Goal: Task Accomplishment & Management: Manage account settings

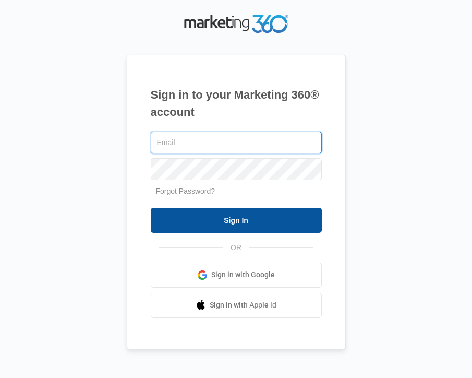
type input "[PERSON_NAME][EMAIL_ADDRESS][DOMAIN_NAME]"
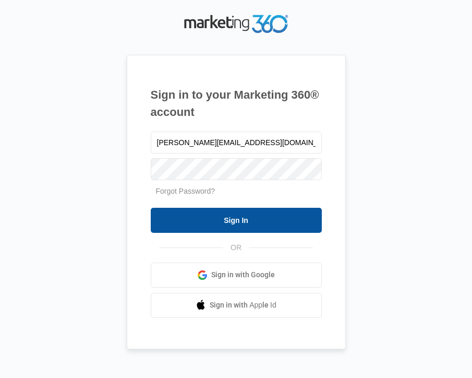
click at [213, 211] on input "Sign In" at bounding box center [236, 220] width 171 height 25
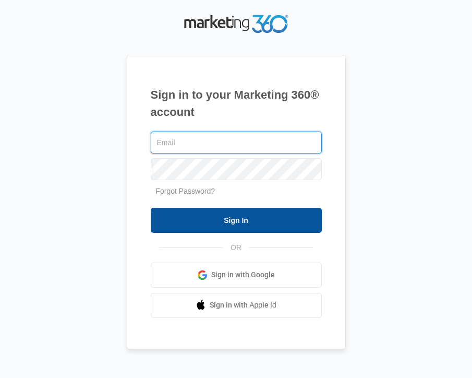
type input "[PERSON_NAME][EMAIL_ADDRESS][DOMAIN_NAME]"
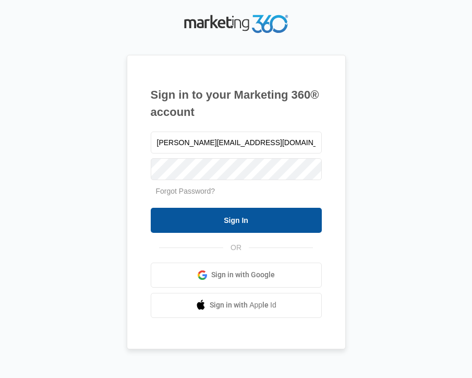
click at [251, 220] on input "Sign In" at bounding box center [236, 220] width 171 height 25
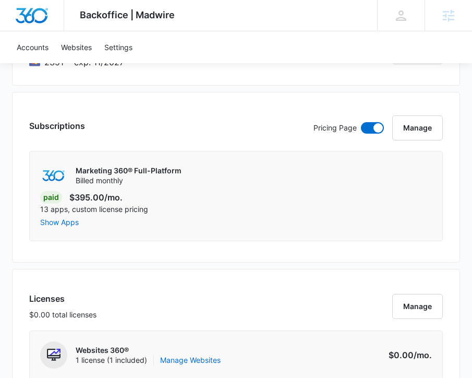
scroll to position [1135, 0]
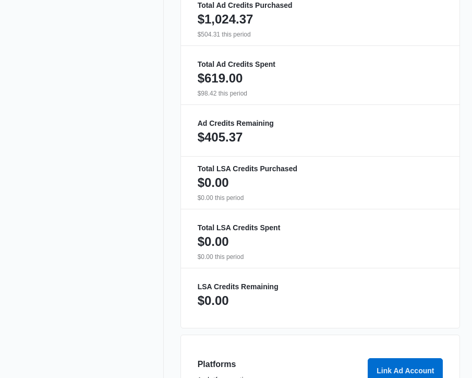
scroll to position [765, 0]
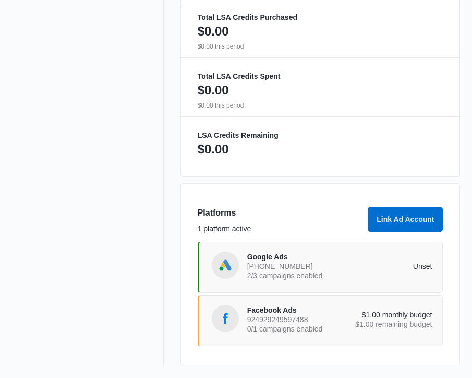
click at [312, 281] on div "Google Ads 220-400-7082 2/3 campaigns enabled Unset" at bounding box center [339, 266] width 185 height 29
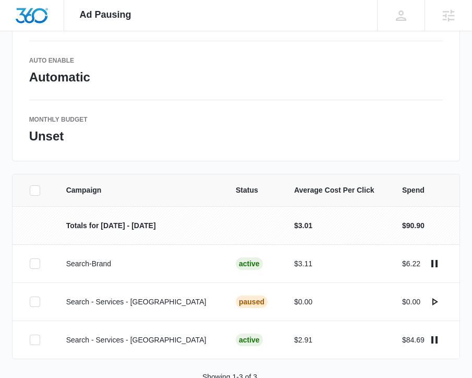
scroll to position [203, 0]
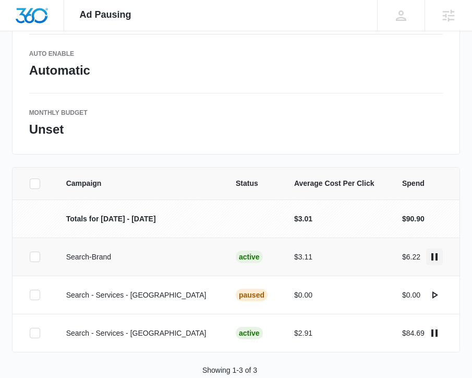
click at [432, 257] on icon "actions.pause" at bounding box center [434, 256] width 6 height 7
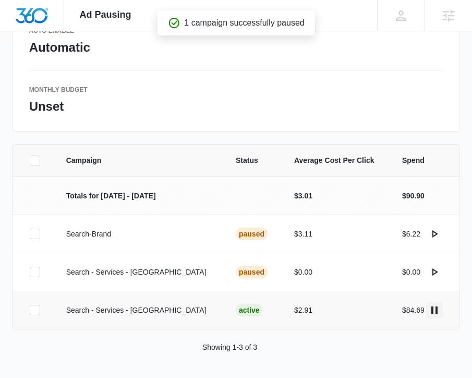
click at [435, 308] on icon "actions.pause" at bounding box center [434, 310] width 13 height 13
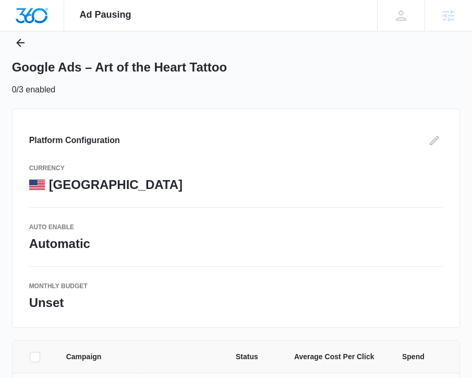
scroll to position [226, 0]
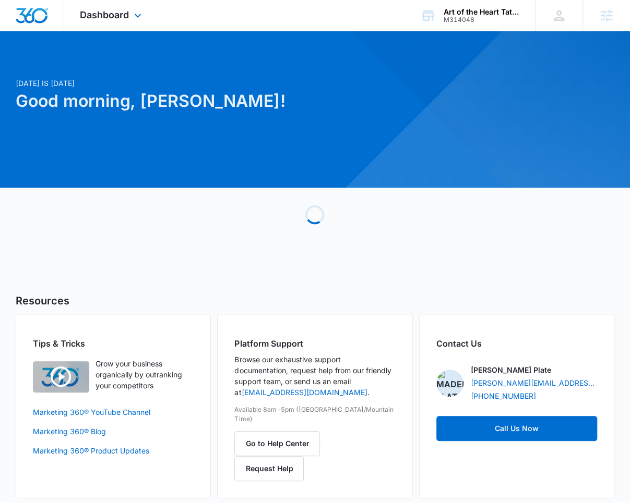
click at [130, 16] on div "Dashboard Apps Reputation Websites Forms CRM Email Social Payments POS Content …" at bounding box center [111, 15] width 95 height 31
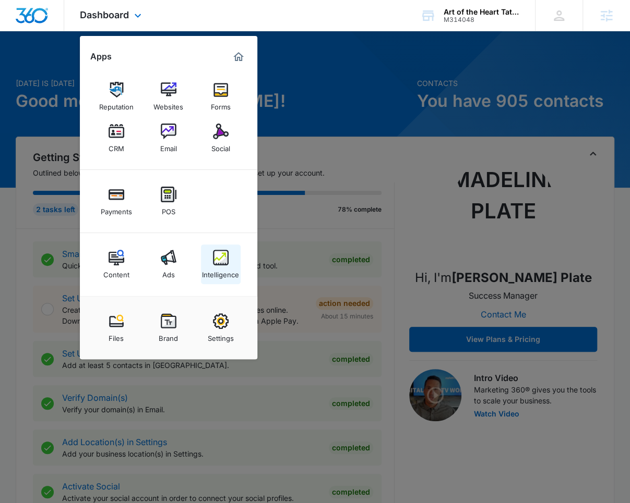
click at [223, 262] on img at bounding box center [221, 258] width 16 height 16
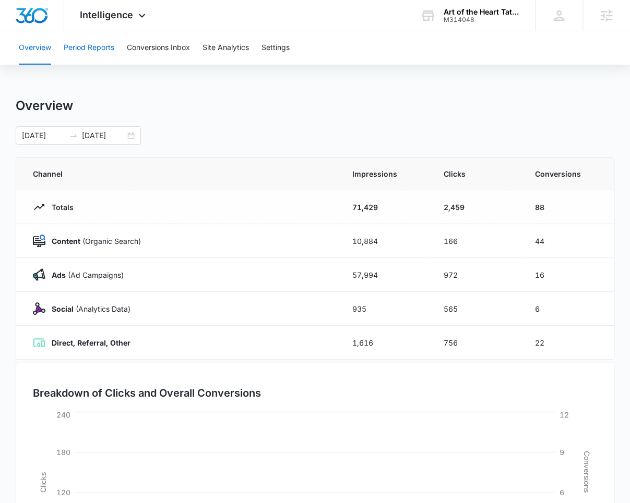
click at [82, 39] on button "Period Reports" at bounding box center [89, 47] width 51 height 33
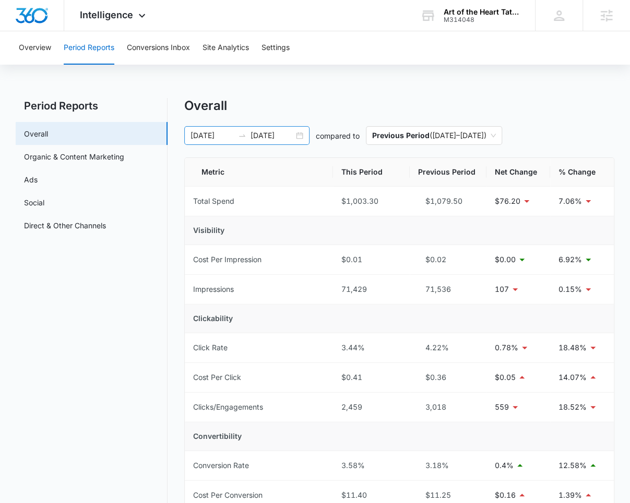
click at [252, 138] on input "07/31/2025" at bounding box center [271, 135] width 43 height 11
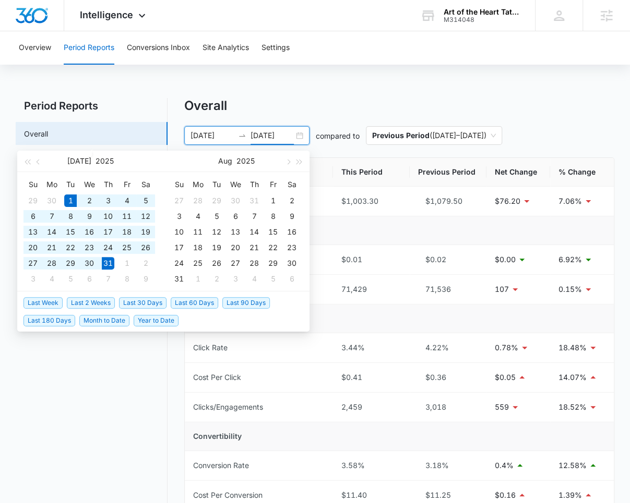
click at [128, 296] on li "Last 30 Days" at bounding box center [145, 303] width 52 height 18
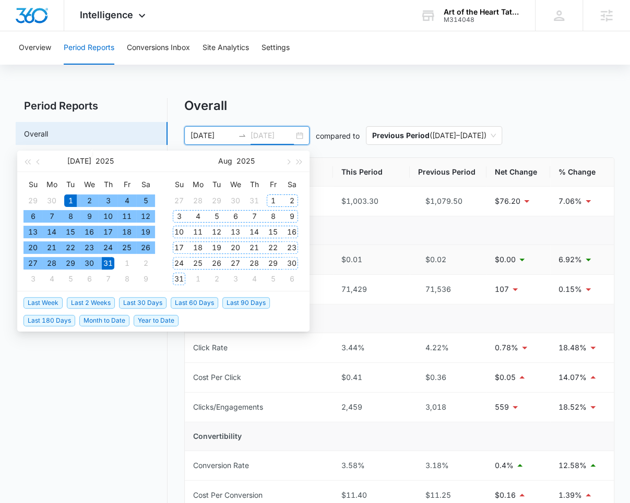
type input "07/31/2025"
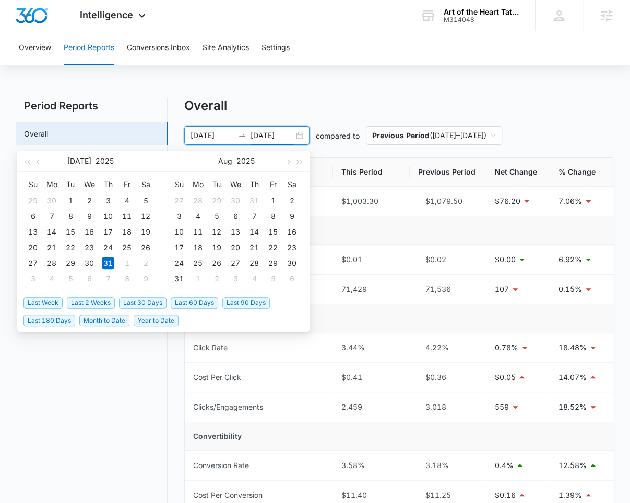
click at [150, 302] on span "Last 30 Days" at bounding box center [142, 302] width 47 height 11
type input "09/05/2025"
type input "10/05/2025"
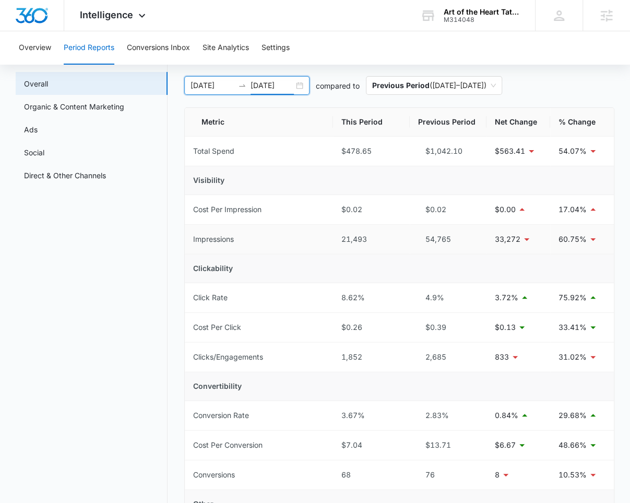
scroll to position [51, 0]
click at [38, 127] on link "Ads" at bounding box center [31, 129] width 14 height 11
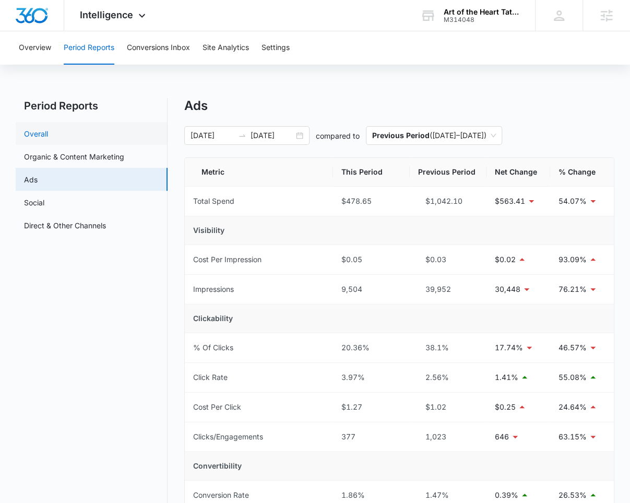
click at [48, 137] on link "Overall" at bounding box center [36, 133] width 24 height 11
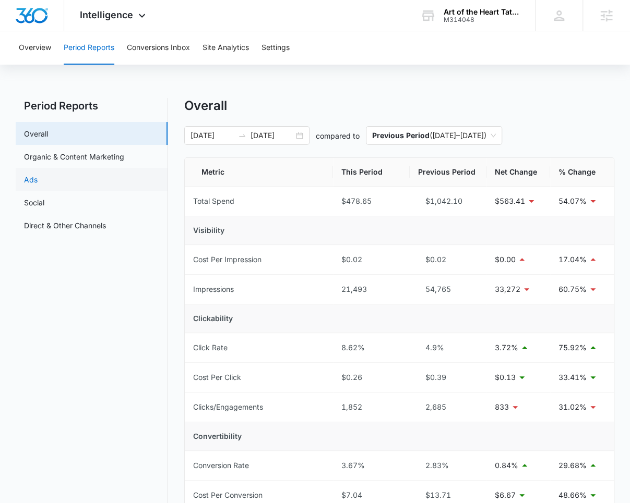
click at [38, 180] on link "Ads" at bounding box center [31, 179] width 14 height 11
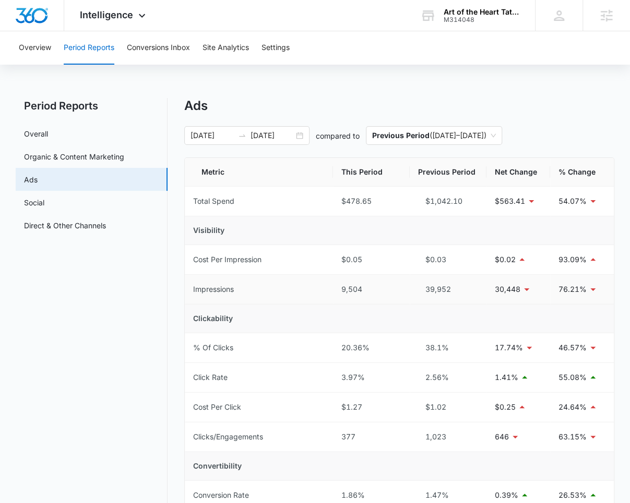
scroll to position [7, 0]
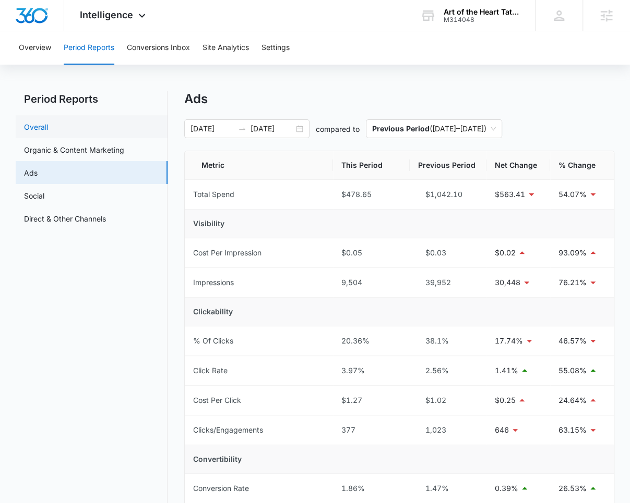
click at [48, 125] on link "Overall" at bounding box center [36, 127] width 24 height 11
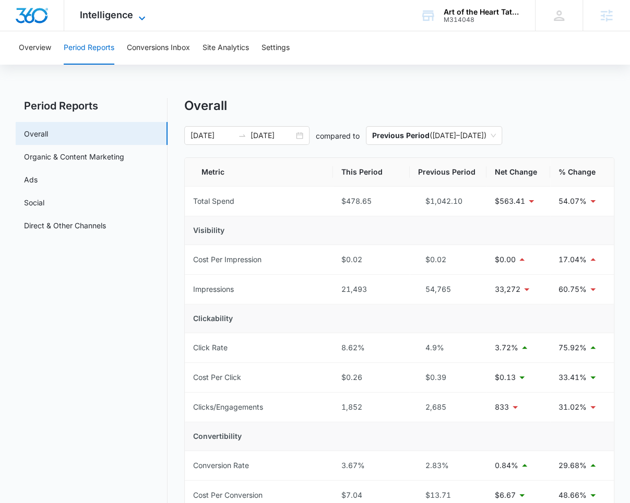
click at [122, 14] on span "Intelligence" at bounding box center [106, 14] width 53 height 11
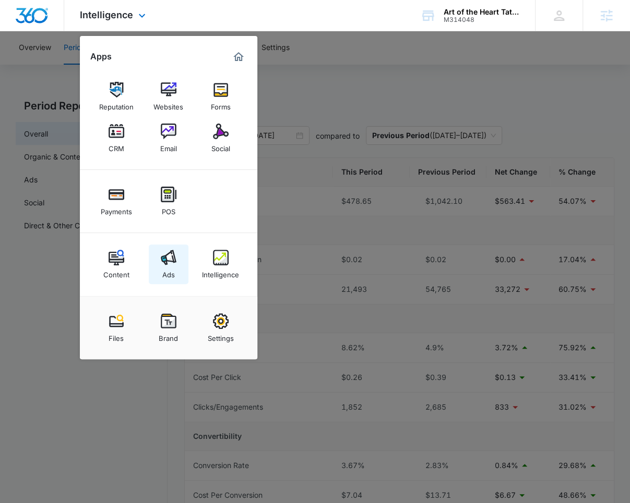
click at [179, 261] on link "Ads" at bounding box center [169, 265] width 40 height 40
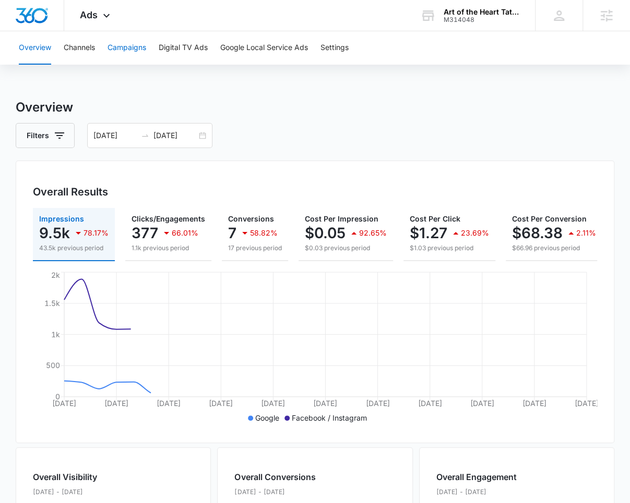
click at [122, 46] on button "Campaigns" at bounding box center [126, 47] width 39 height 33
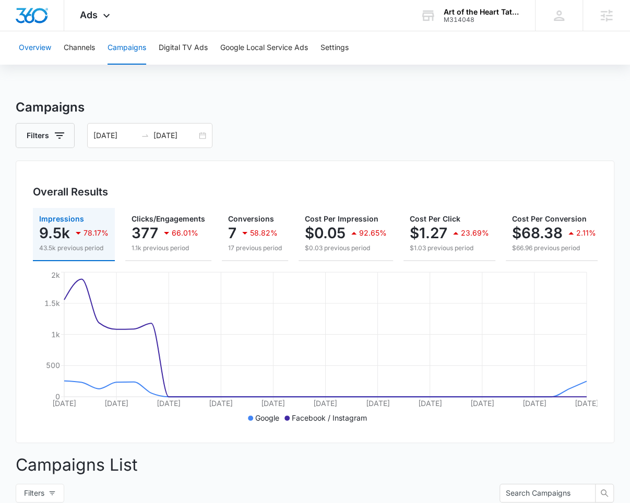
click at [30, 51] on button "Overview" at bounding box center [35, 47] width 32 height 33
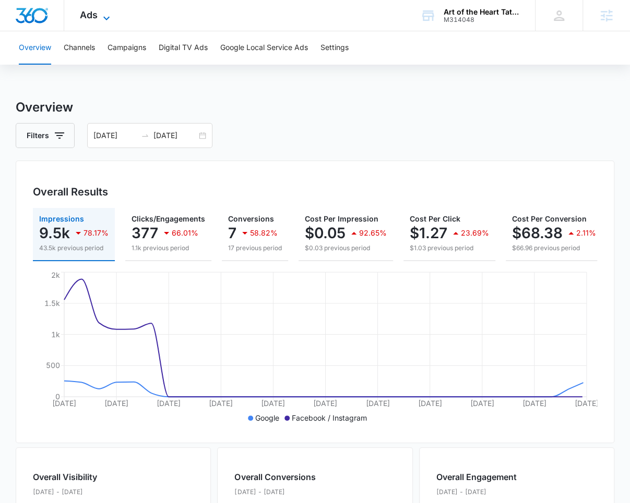
click at [91, 20] on span "Ads" at bounding box center [89, 14] width 18 height 11
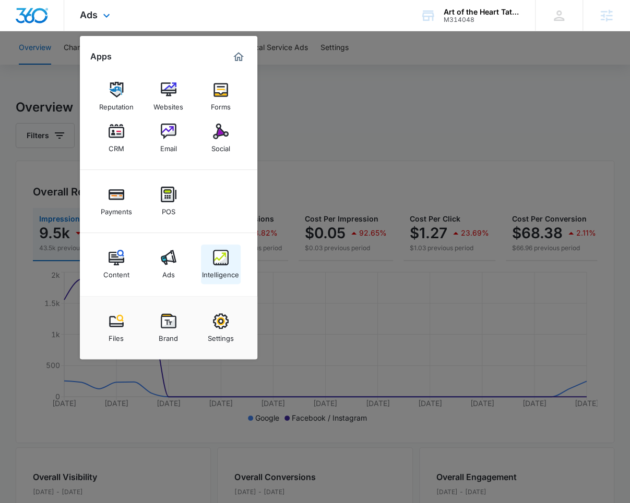
click at [213, 258] on img at bounding box center [221, 258] width 16 height 16
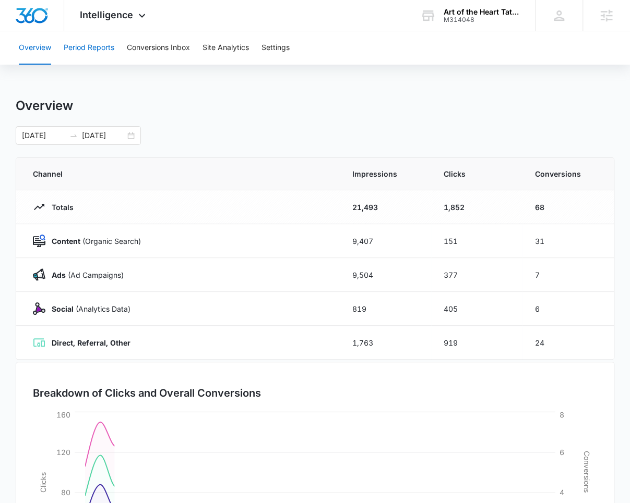
click at [93, 44] on button "Period Reports" at bounding box center [89, 47] width 51 height 33
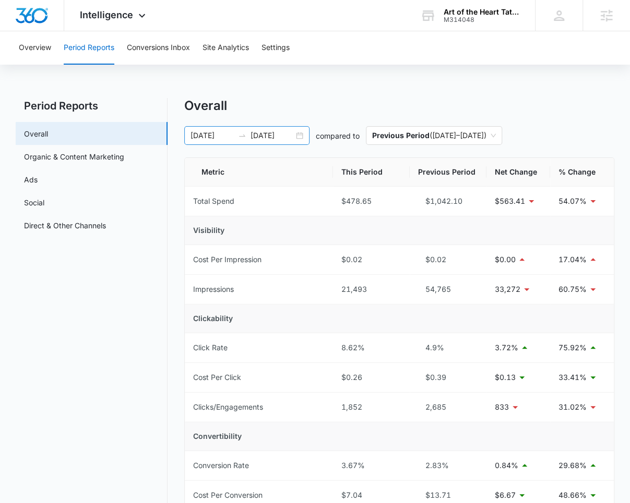
click at [270, 138] on input "10/05/2025" at bounding box center [271, 135] width 43 height 11
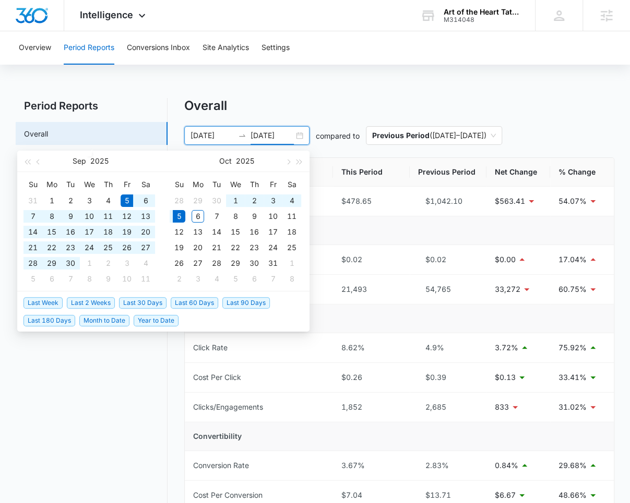
click at [309, 106] on div "Overall" at bounding box center [399, 106] width 430 height 16
